Goal: Information Seeking & Learning: Learn about a topic

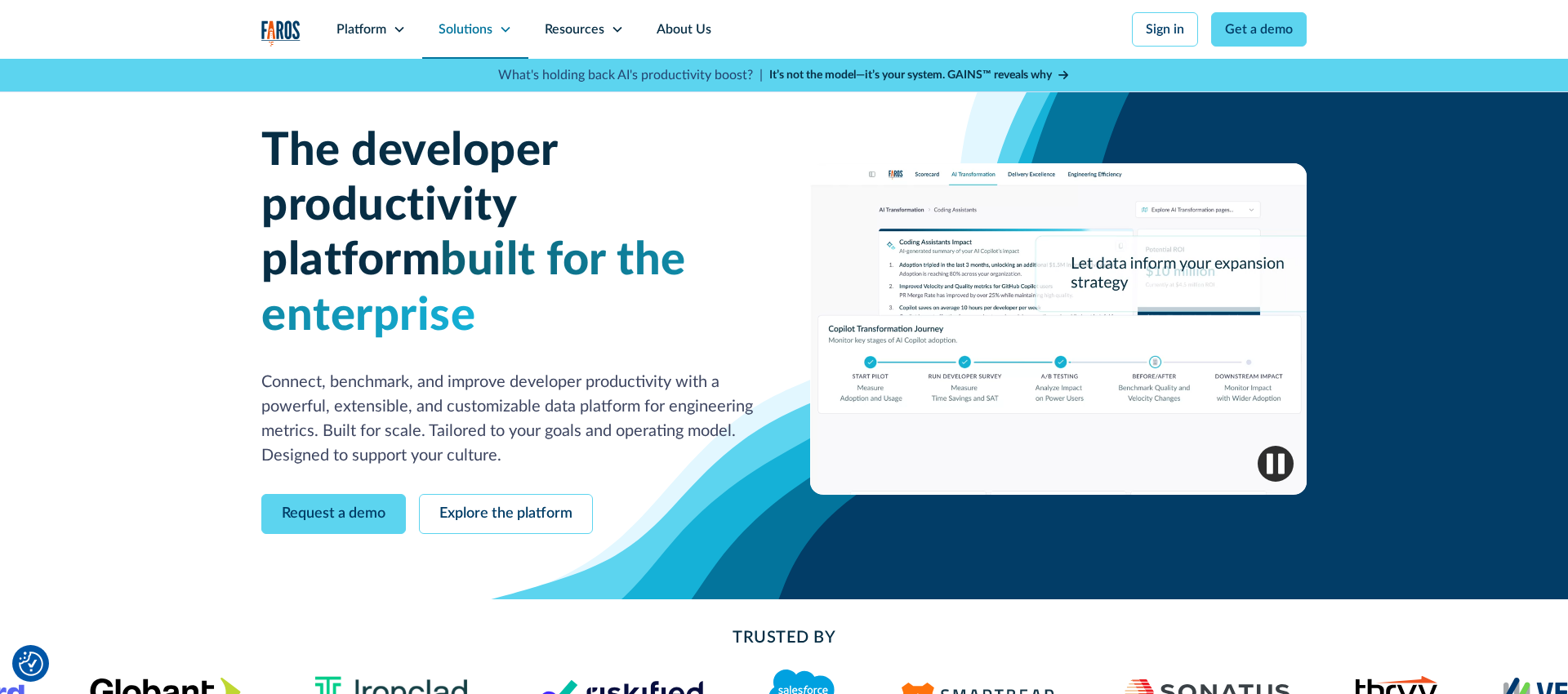
click at [472, 26] on div "Solutions" at bounding box center [465, 29] width 54 height 20
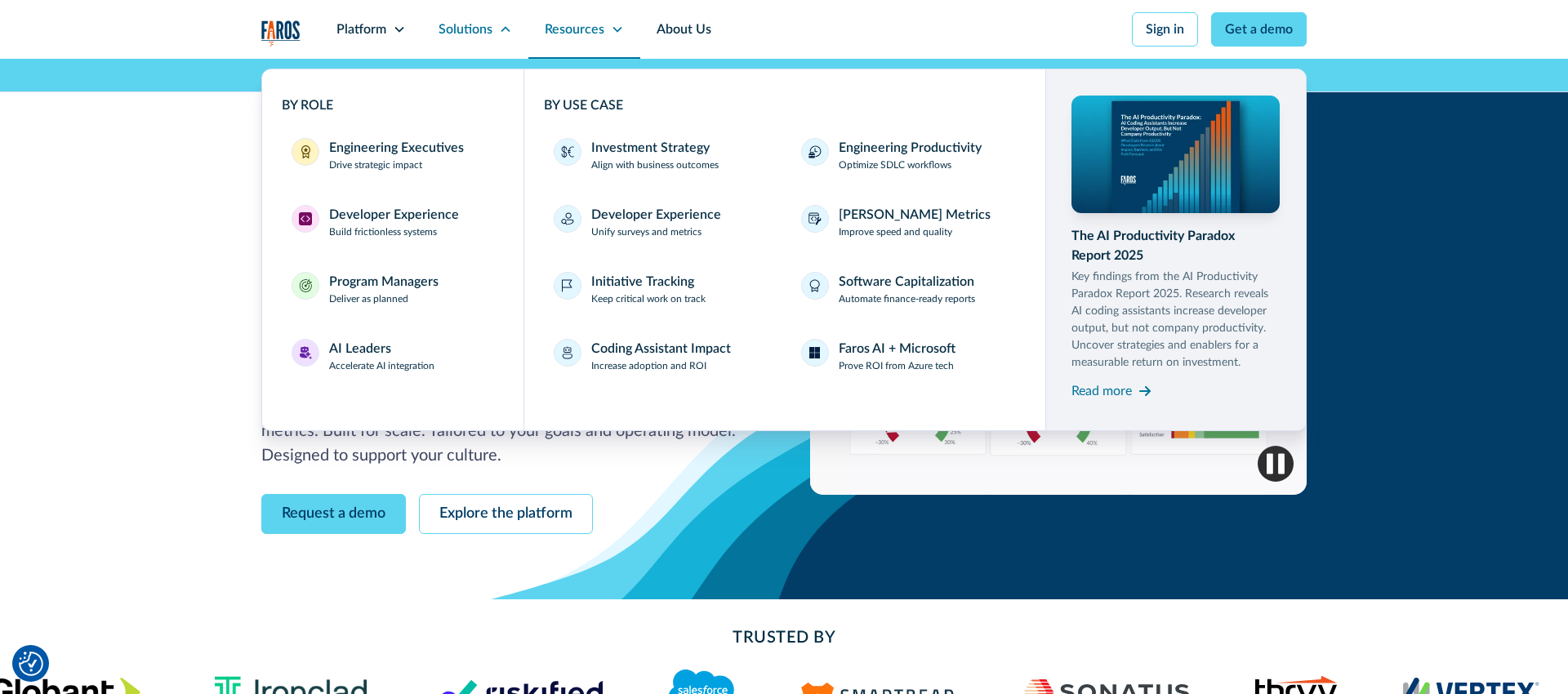
click at [587, 27] on div "Resources" at bounding box center [575, 29] width 60 height 20
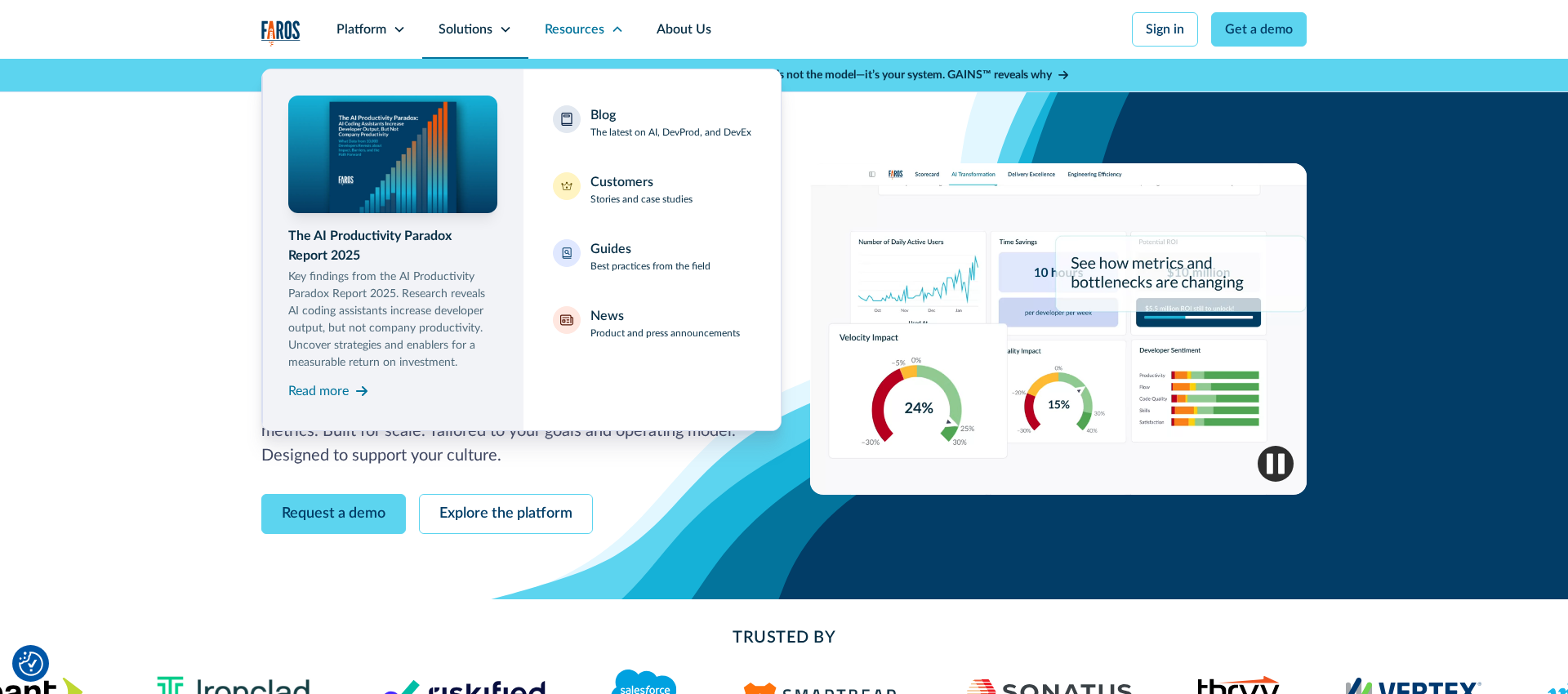
click at [469, 29] on div "Solutions" at bounding box center [465, 29] width 54 height 20
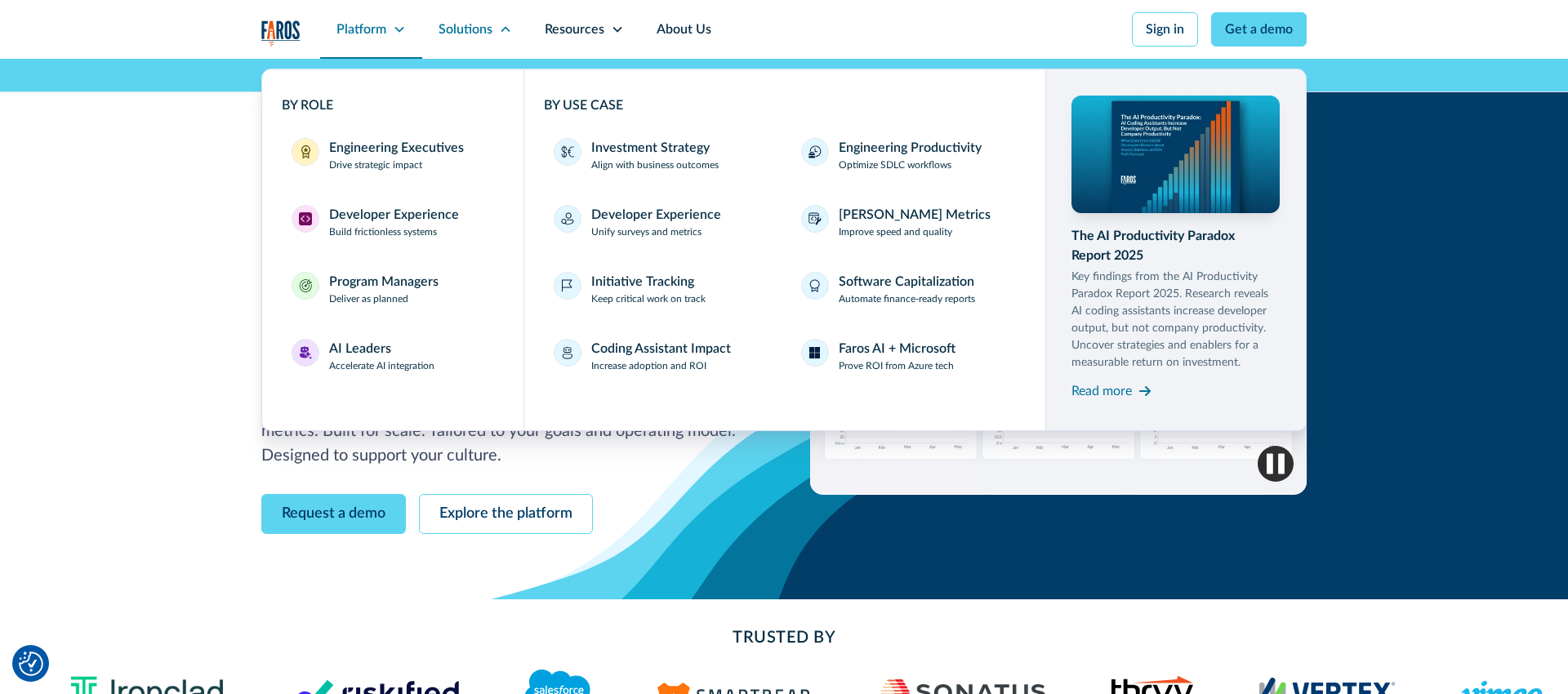
click at [378, 38] on div "Platform" at bounding box center [362, 29] width 50 height 20
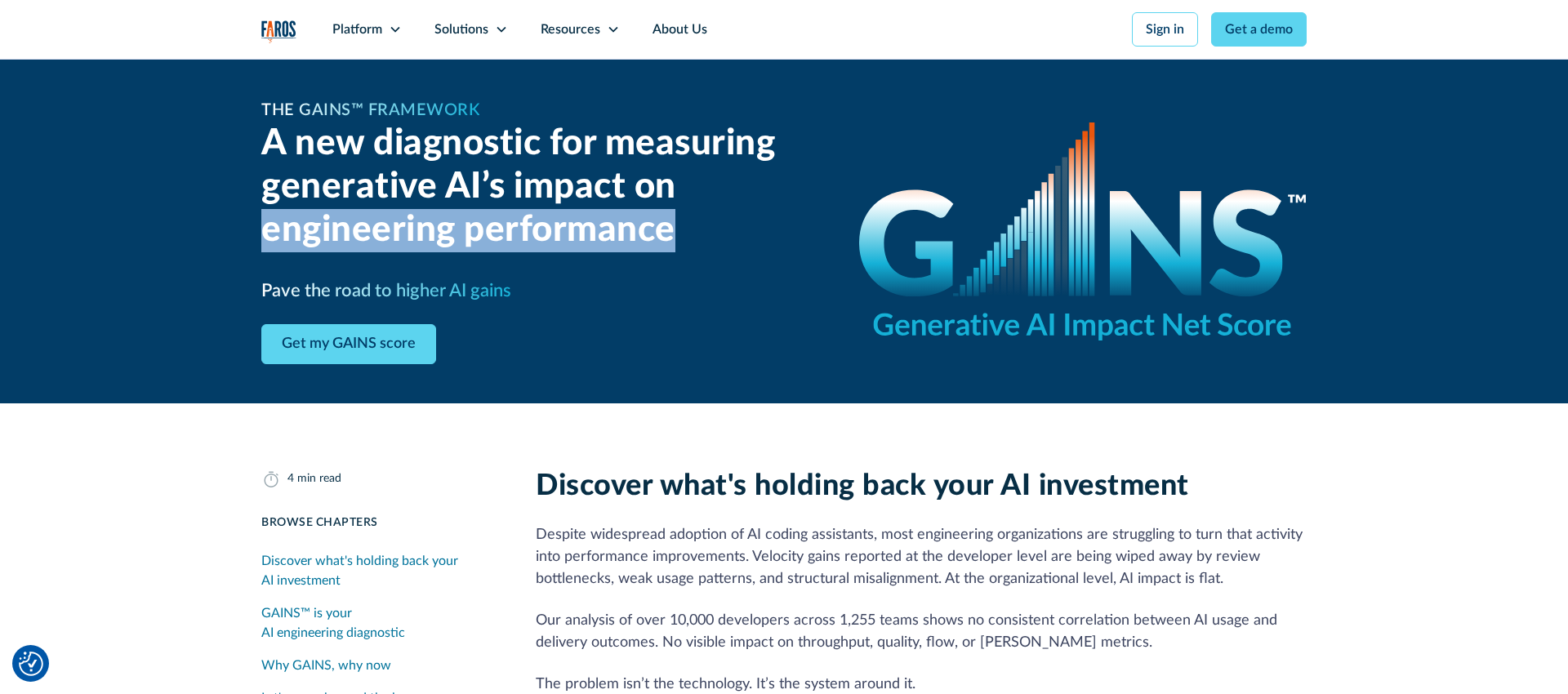
drag, startPoint x: 760, startPoint y: 206, endPoint x: 716, endPoint y: 229, distance: 49.6
click at [716, 229] on h2 "A new diagnostic for measuring generative AI’s impact on engineering performance" at bounding box center [540, 186] width 558 height 129
drag, startPoint x: 282, startPoint y: 30, endPoint x: 274, endPoint y: 26, distance: 8.9
click at [281, 29] on img "home" at bounding box center [279, 32] width 35 height 23
